Goal: Task Accomplishment & Management: Use online tool/utility

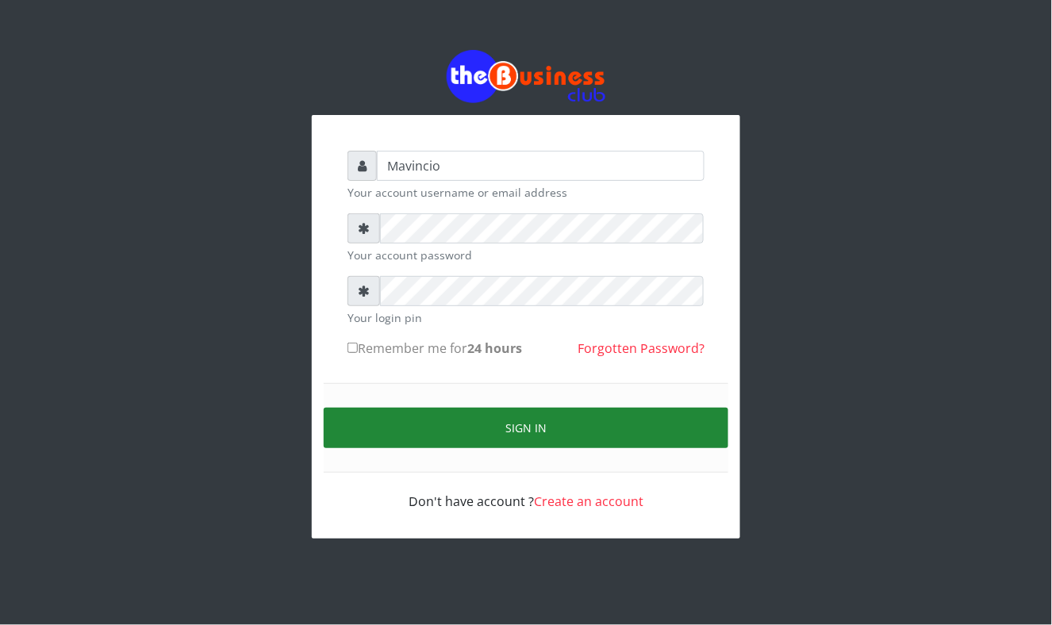
click at [524, 432] on button "Sign in" at bounding box center [526, 428] width 405 height 40
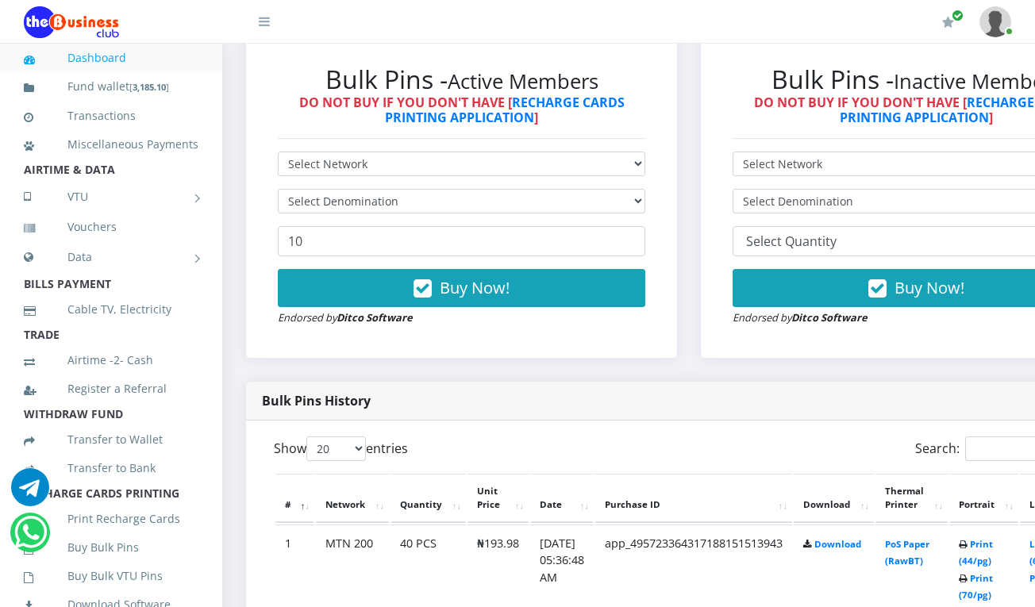
scroll to position [521, 0]
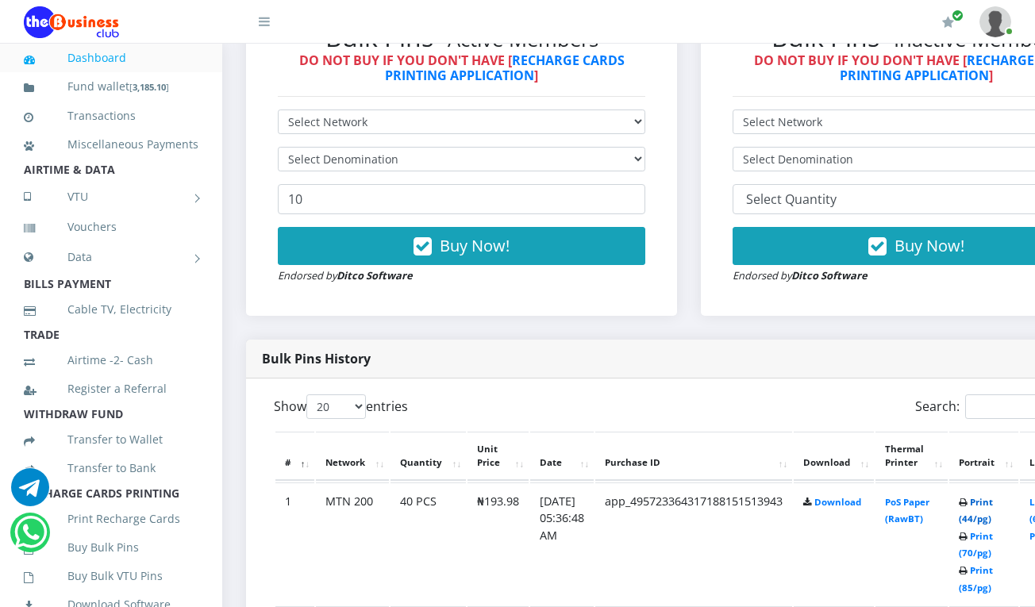
click at [993, 503] on link "Print (44/pg)" at bounding box center [975, 510] width 34 height 29
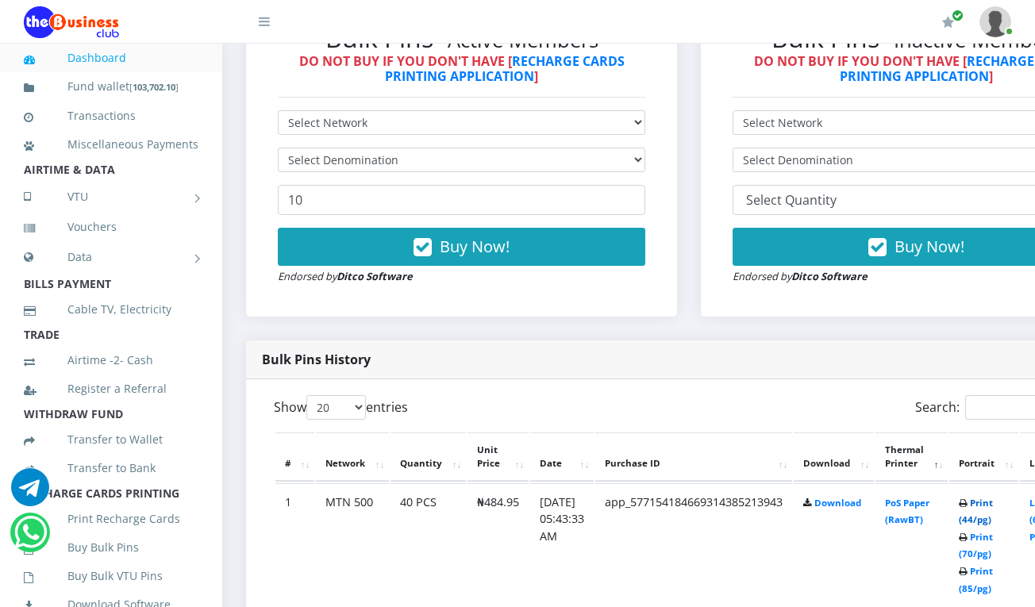
scroll to position [521, 0]
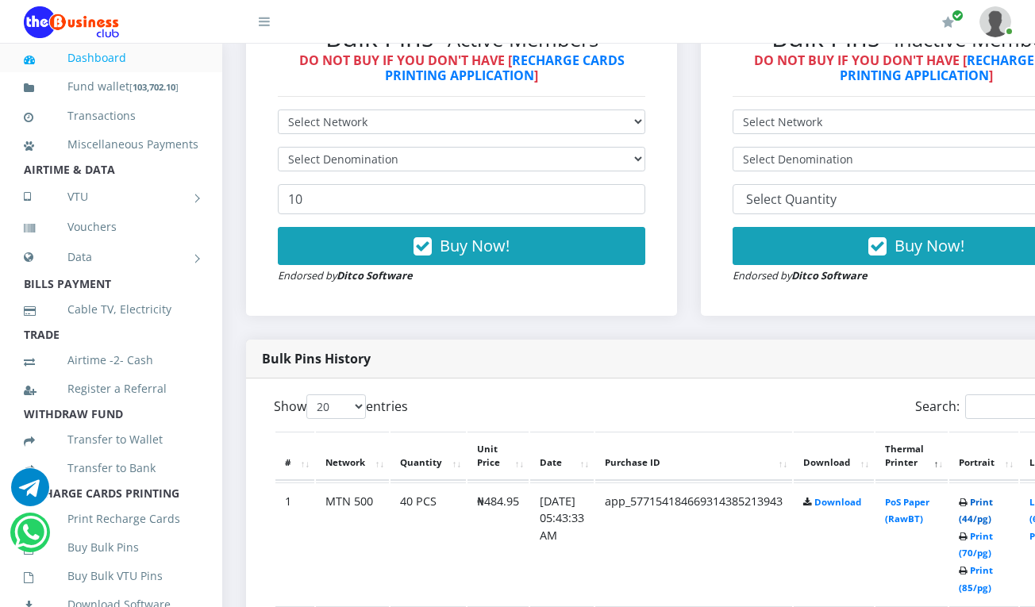
click at [993, 503] on link "Print (44/pg)" at bounding box center [975, 510] width 34 height 29
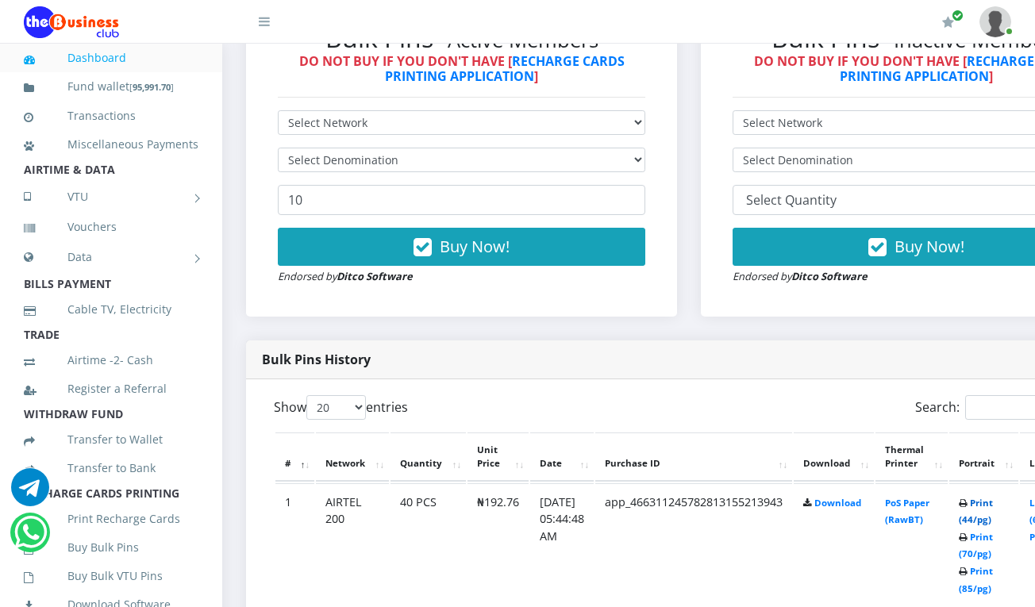
click at [992, 505] on link "Print (44/pg)" at bounding box center [975, 511] width 34 height 29
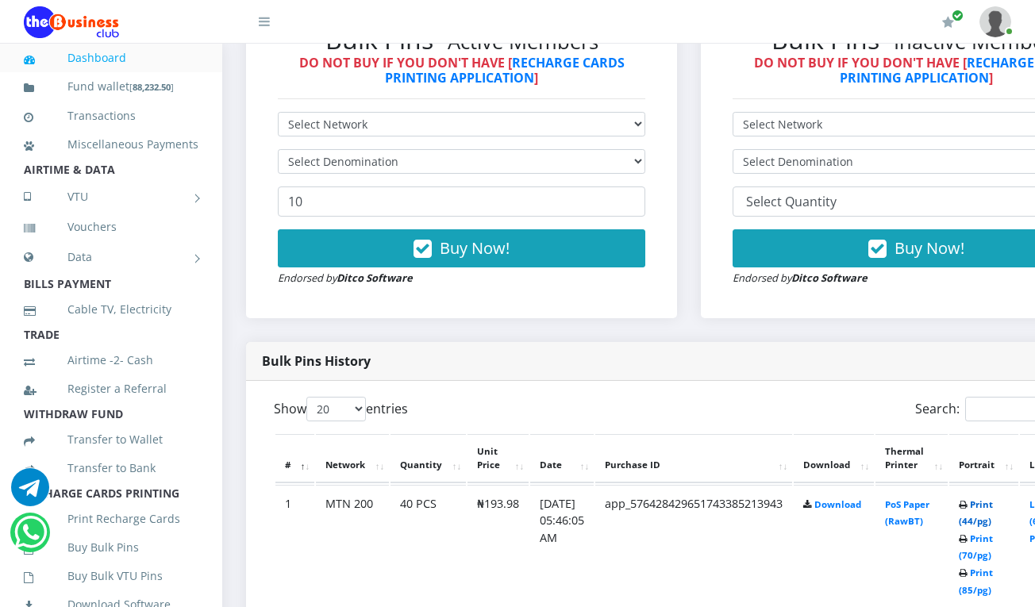
click at [992, 505] on link "Print (44/pg)" at bounding box center [975, 512] width 34 height 29
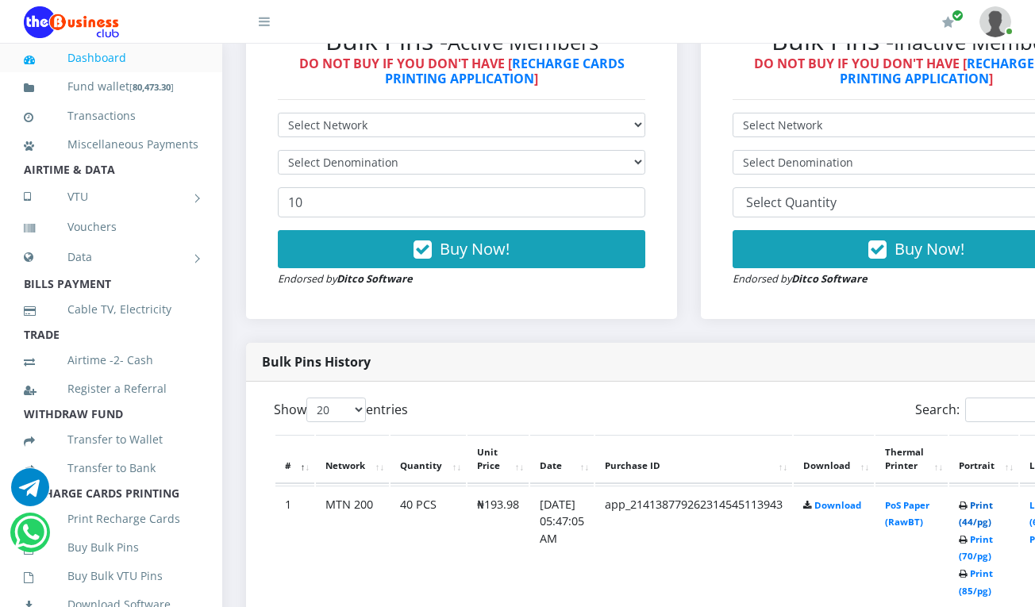
click at [993, 509] on link "Print (44/pg)" at bounding box center [975, 513] width 34 height 29
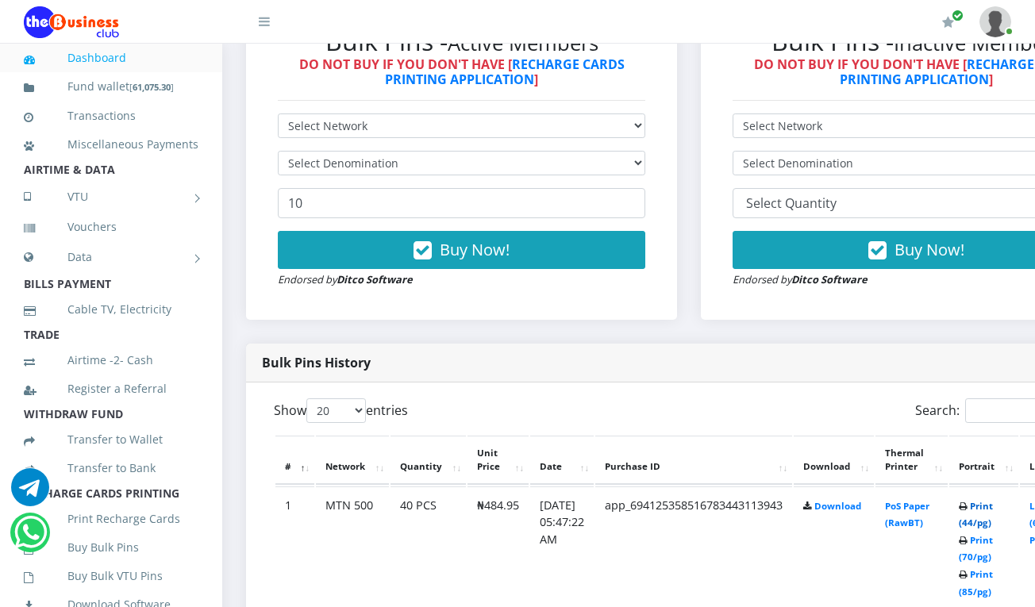
click at [993, 506] on link "Print (44/pg)" at bounding box center [975, 514] width 34 height 29
click at [993, 508] on link "Print (44/pg)" at bounding box center [975, 514] width 34 height 29
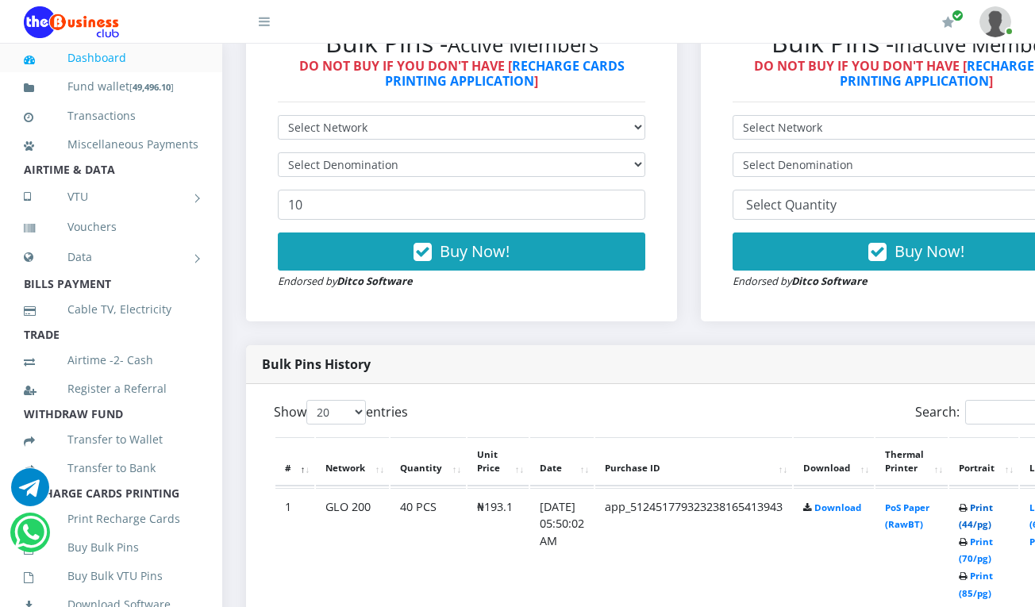
click at [993, 511] on link "Print (44/pg)" at bounding box center [975, 515] width 34 height 29
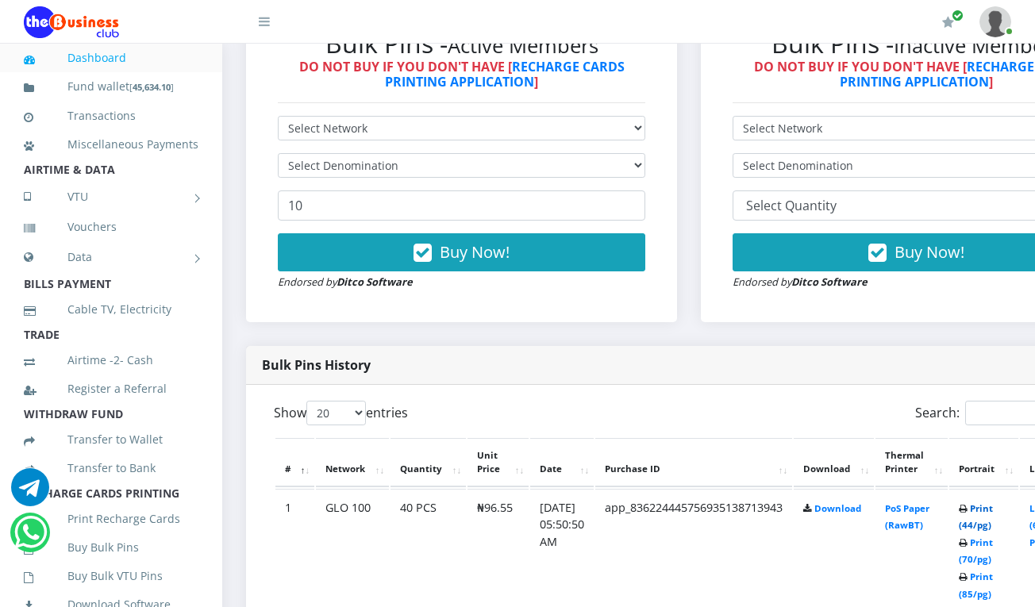
click at [993, 508] on link "Print (44/pg)" at bounding box center [975, 516] width 34 height 29
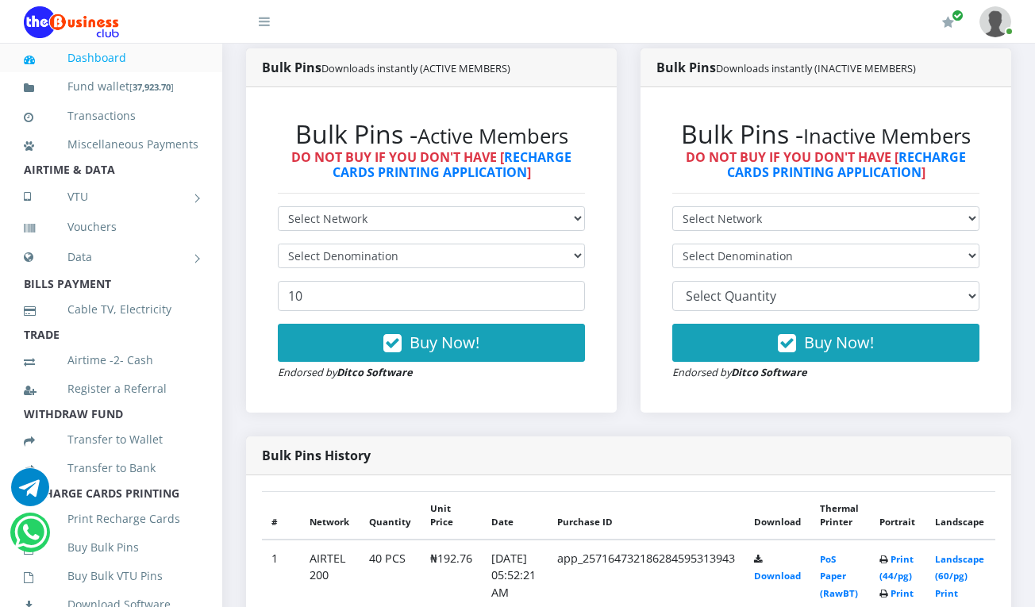
scroll to position [408, 0]
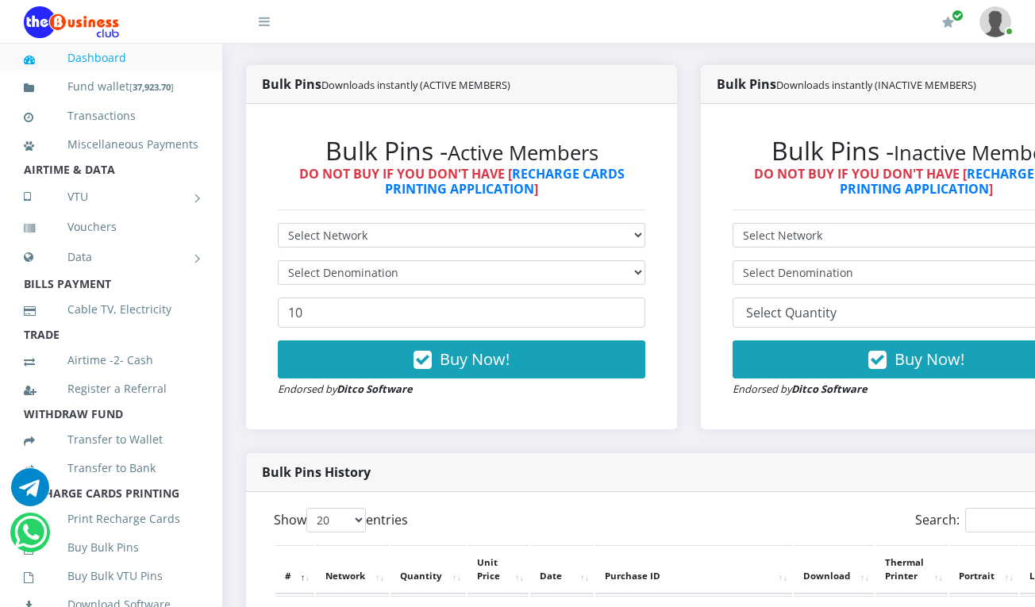
click at [920, 545] on th "Thermal Printer" at bounding box center [911, 569] width 72 height 49
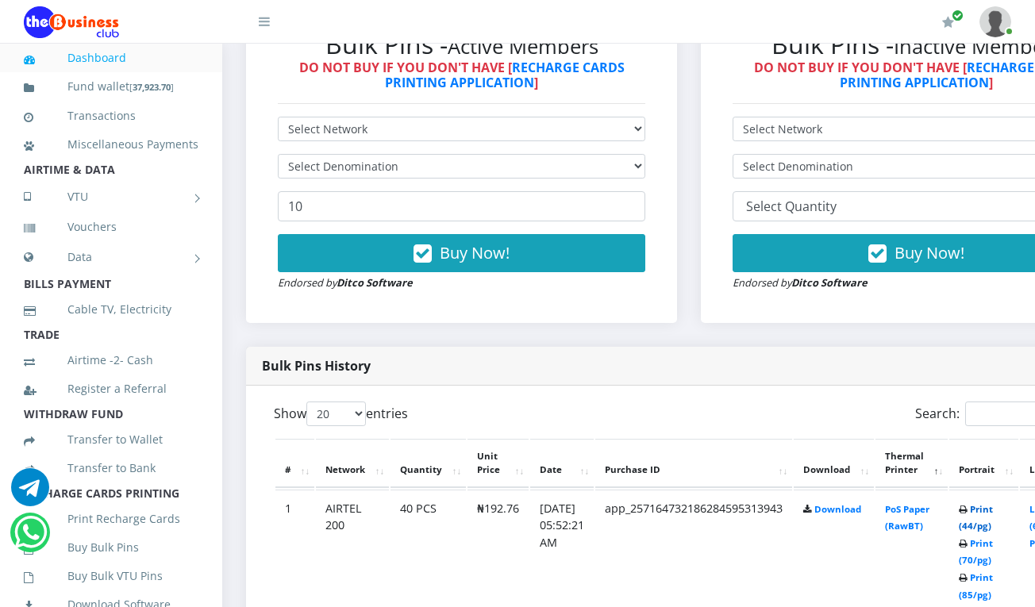
scroll to position [0, 0]
click at [991, 506] on link "Print (44/pg)" at bounding box center [975, 517] width 34 height 29
click at [988, 509] on link "Print (44/pg)" at bounding box center [975, 517] width 34 height 29
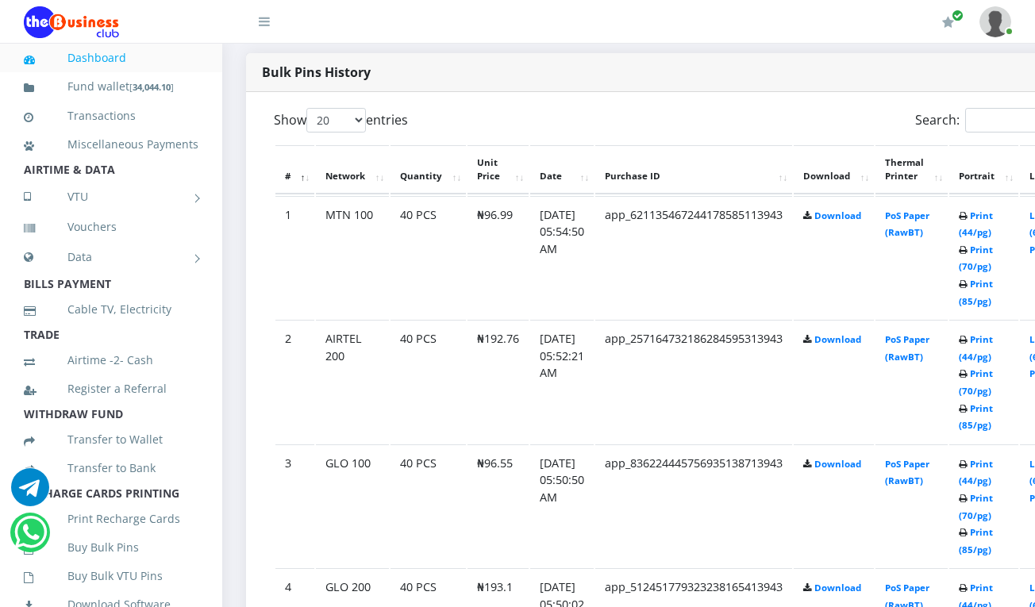
scroll to position [809, 0]
click at [993, 340] on link "Print (44/pg)" at bounding box center [975, 346] width 34 height 29
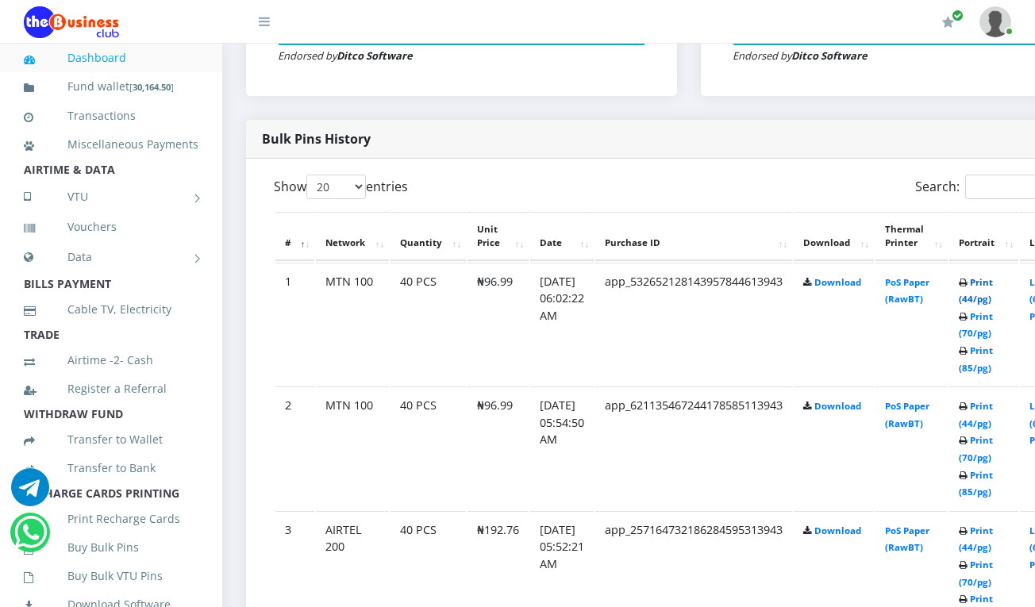
click at [992, 282] on link "Print (44/pg)" at bounding box center [975, 290] width 34 height 29
